Goal: Task Accomplishment & Management: Manage account settings

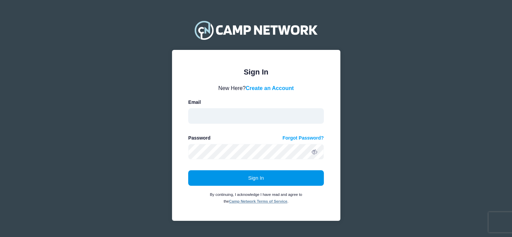
type input "davidrubiovolleyballcamp@gmail.com"
click at [254, 175] on button "Sign In" at bounding box center [256, 177] width 136 height 15
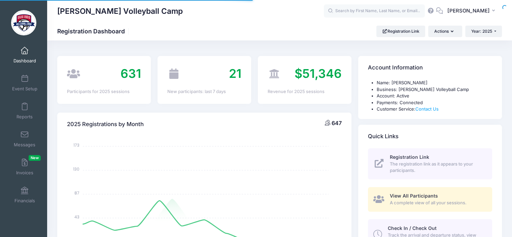
select select
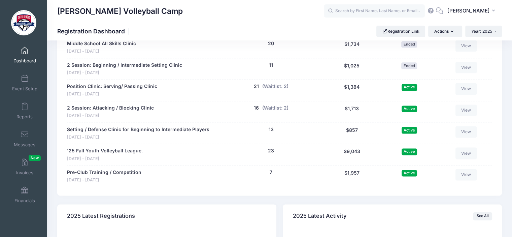
scroll to position [882, 0]
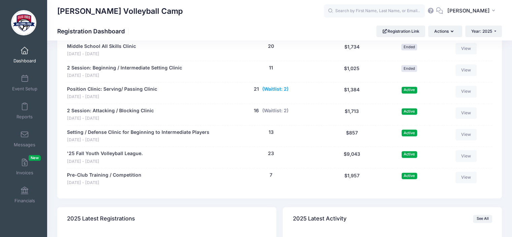
click at [274, 86] on button "(Waitlist: 2)" at bounding box center [275, 88] width 26 height 7
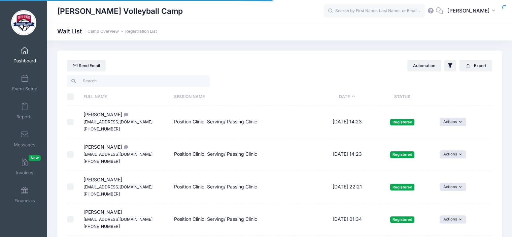
select select "50"
